Goal: Information Seeking & Learning: Find specific fact

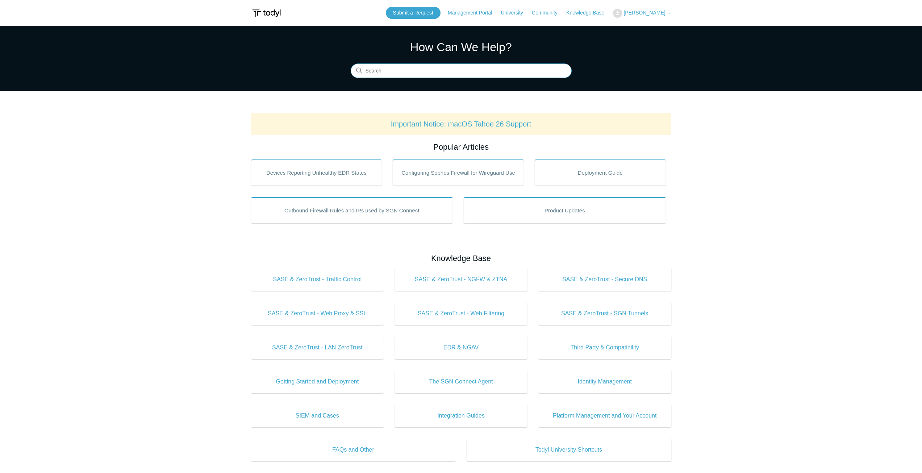
click at [412, 73] on input "Search" at bounding box center [461, 71] width 221 height 14
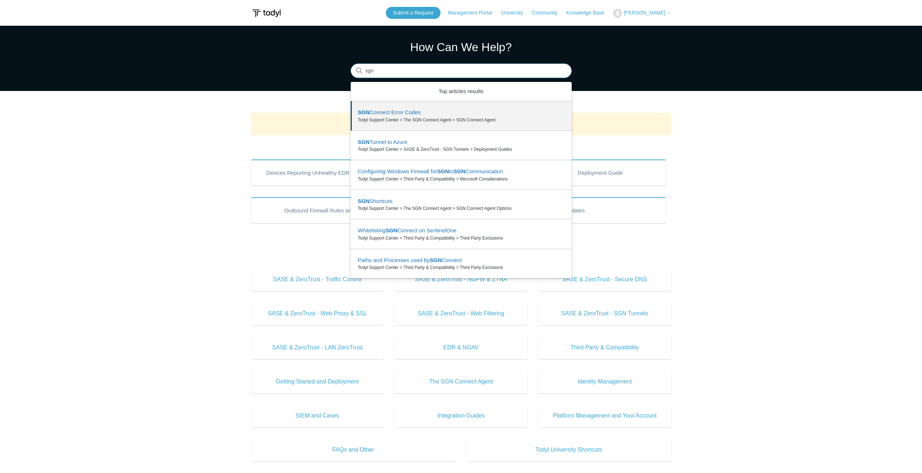
drag, startPoint x: 393, startPoint y: 71, endPoint x: 332, endPoint y: 62, distance: 61.5
click at [334, 63] on section "How Can We Help? Search There are 6 results for your search. Use the Up and Dow…" at bounding box center [461, 58] width 922 height 65
type input "IP"
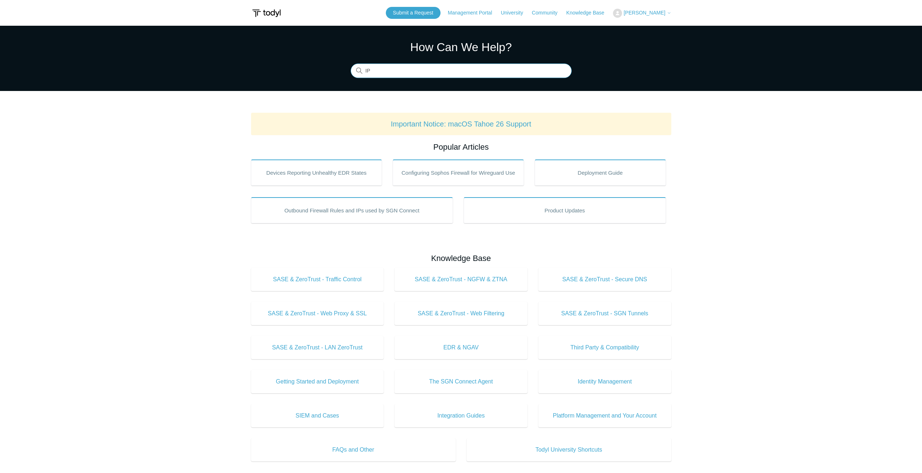
click at [558, 69] on input "IP" at bounding box center [461, 71] width 221 height 14
click at [563, 69] on input "IP" at bounding box center [461, 71] width 221 height 14
click at [519, 70] on input "Search" at bounding box center [461, 71] width 221 height 14
click at [433, 68] on input "Search" at bounding box center [461, 71] width 221 height 14
click at [584, 315] on span "SASE & ZeroTrust - SGN Tunnels" at bounding box center [604, 313] width 111 height 9
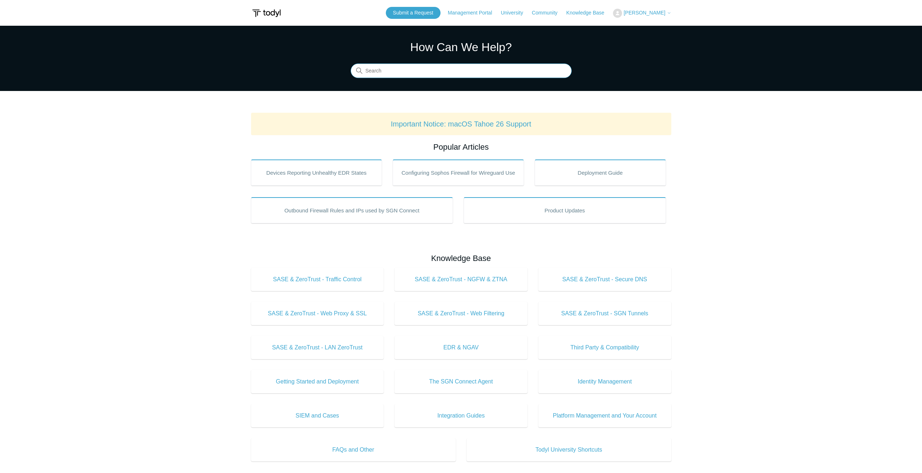
click at [438, 72] on input "Search" at bounding box center [461, 71] width 221 height 14
type input "SGN whitelist"
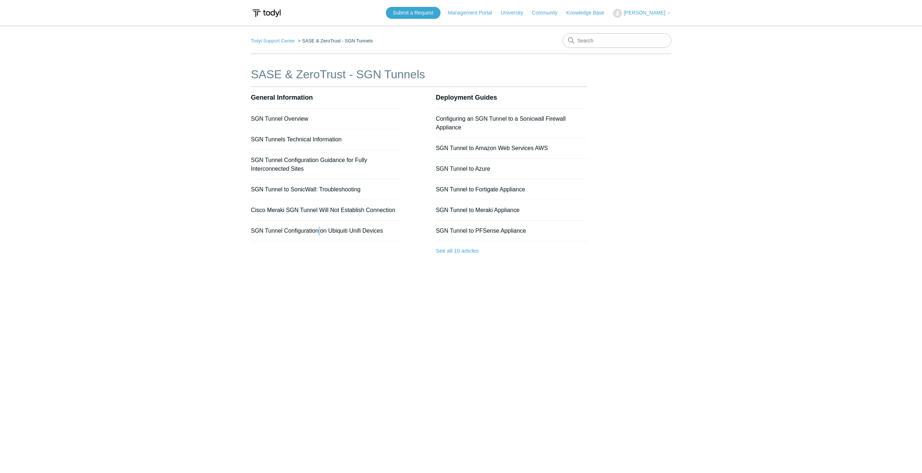
click at [320, 269] on div "General Information SGN Tunnel Overview SGN Tunnels Technical Information SGN T…" at bounding box center [419, 184] width 336 height 195
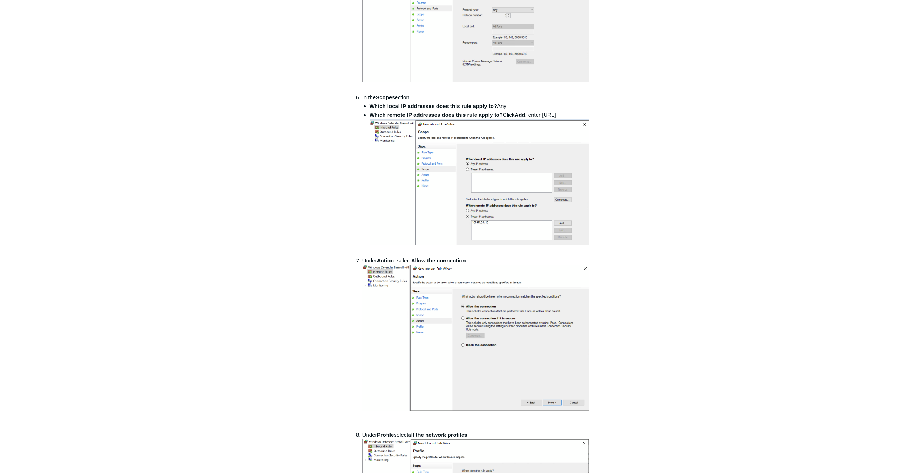
scroll to position [544, 0]
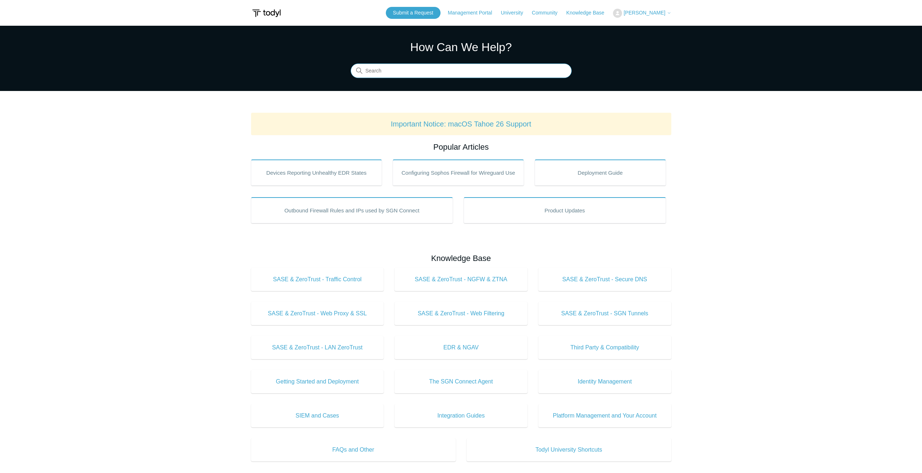
click at [423, 72] on input "Search" at bounding box center [461, 71] width 221 height 14
click at [425, 65] on input "Search" at bounding box center [461, 71] width 221 height 14
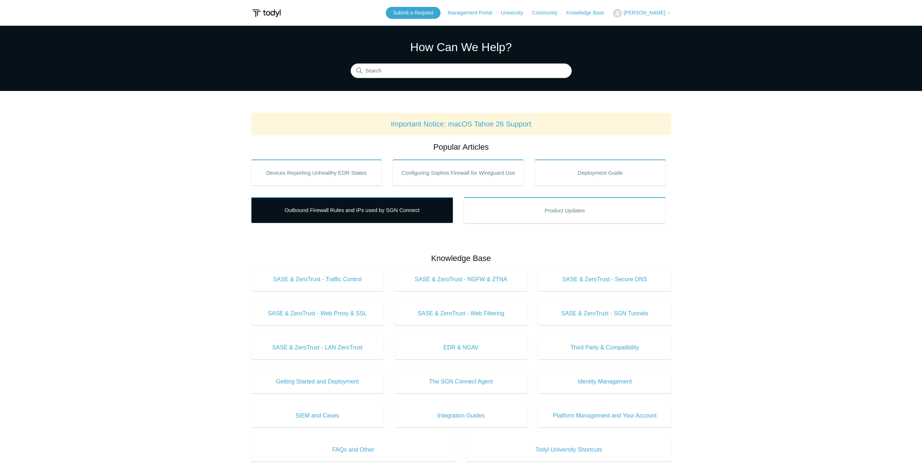
click at [371, 204] on link "Outbound Firewall Rules and IPs used by SGN Connect" at bounding box center [352, 210] width 202 height 26
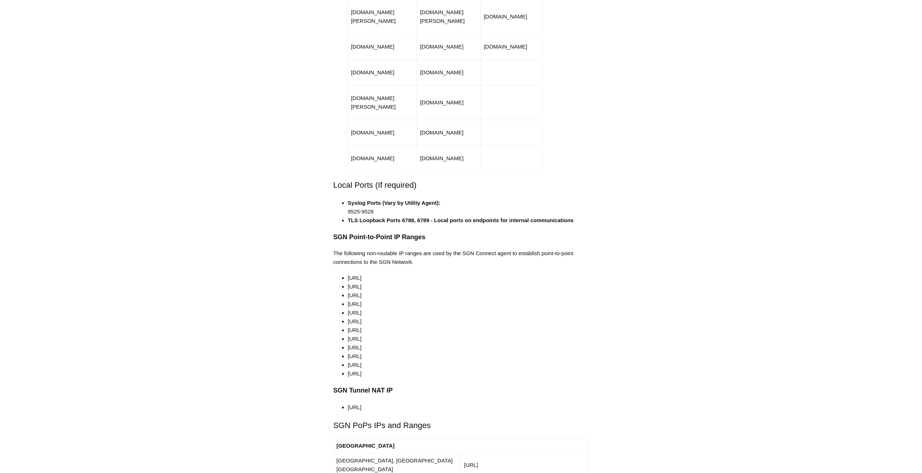
scroll to position [471, 0]
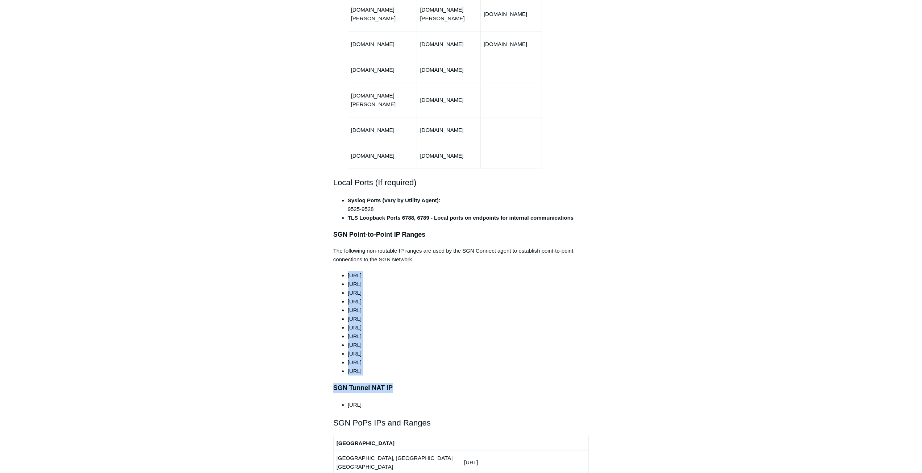
drag, startPoint x: 346, startPoint y: 253, endPoint x: 450, endPoint y: 358, distance: 148.1
click at [450, 358] on div "This article outlines the ports, protocols, and IP ranges used by the SGN. The …" at bounding box center [461, 458] width 256 height 1590
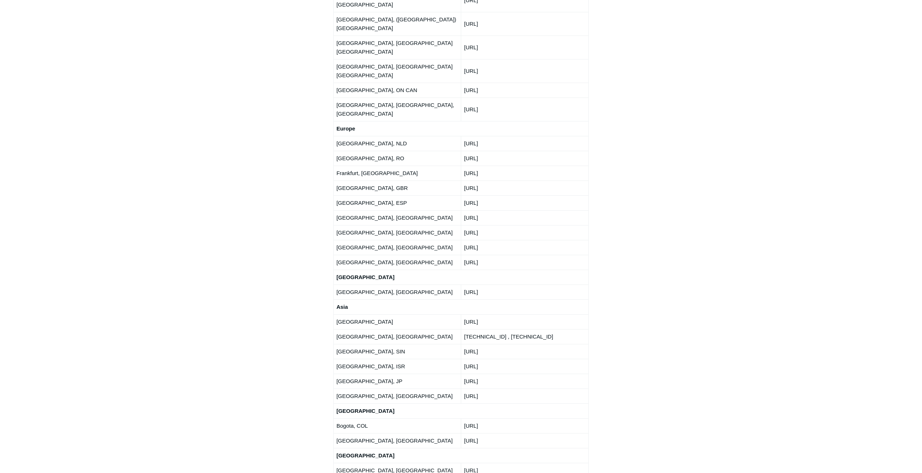
scroll to position [1123, 0]
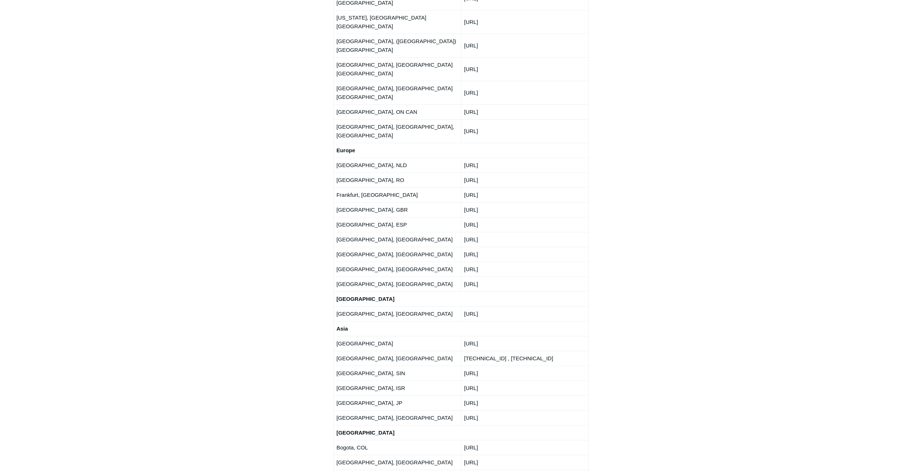
drag, startPoint x: 486, startPoint y: 367, endPoint x: 482, endPoint y: 361, distance: 7.6
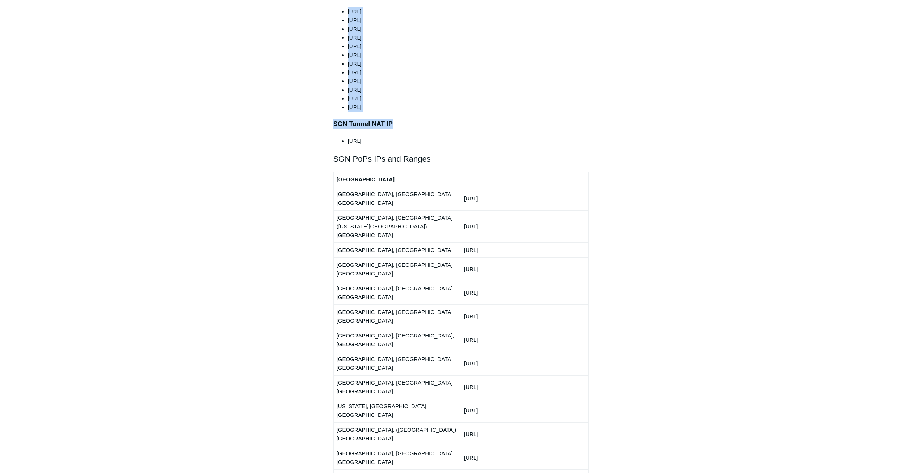
scroll to position [652, 0]
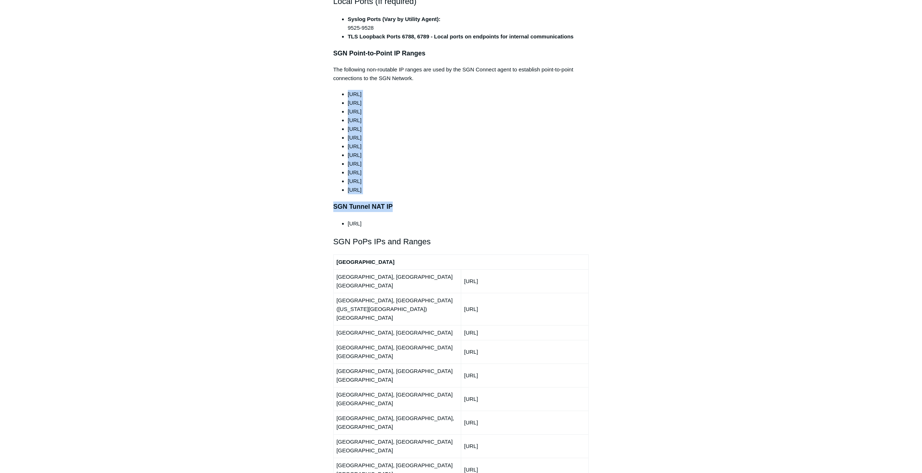
drag, startPoint x: 362, startPoint y: 54, endPoint x: 578, endPoint y: 88, distance: 217.9
click at [578, 88] on div "This article outlines the ports, protocols, and IP ranges used by the SGN. The …" at bounding box center [461, 276] width 256 height 1590
click at [577, 99] on li "165.15.0.0/24" at bounding box center [468, 103] width 241 height 9
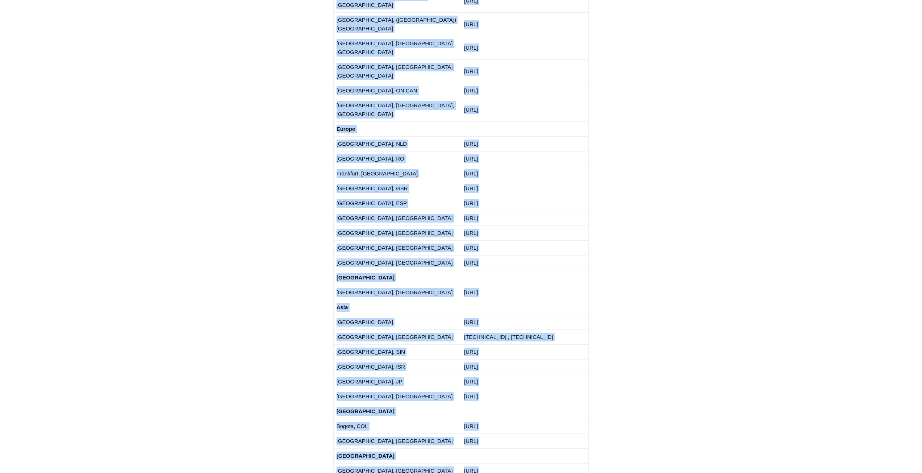
scroll to position [1160, 0]
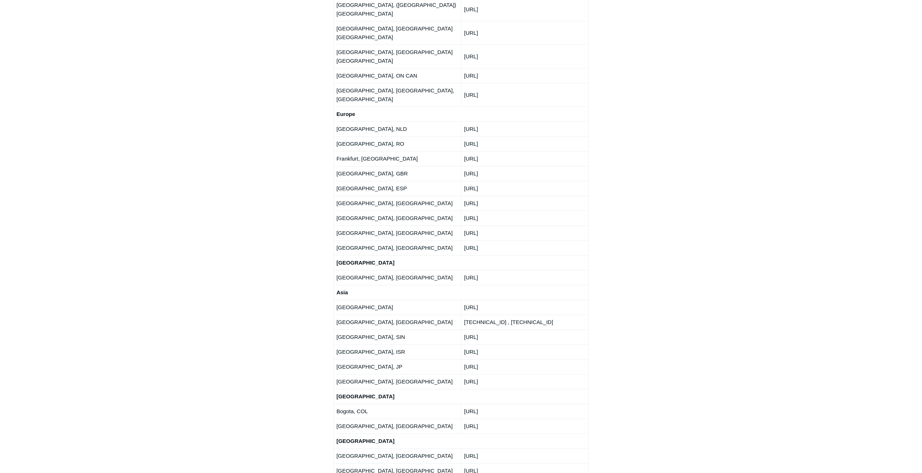
drag, startPoint x: 335, startPoint y: 136, endPoint x: 609, endPoint y: 332, distance: 336.6
drag, startPoint x: 695, startPoint y: 318, endPoint x: 682, endPoint y: 317, distance: 13.8
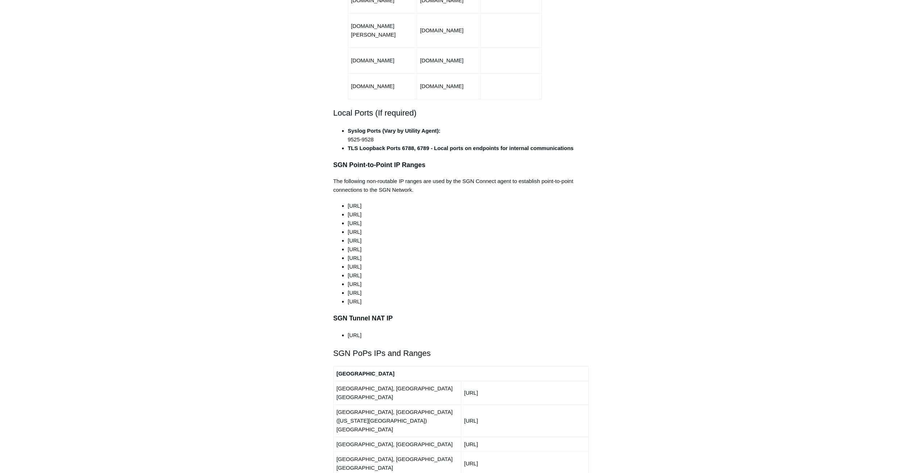
scroll to position [471, 0]
